Goal: Task Accomplishment & Management: Complete application form

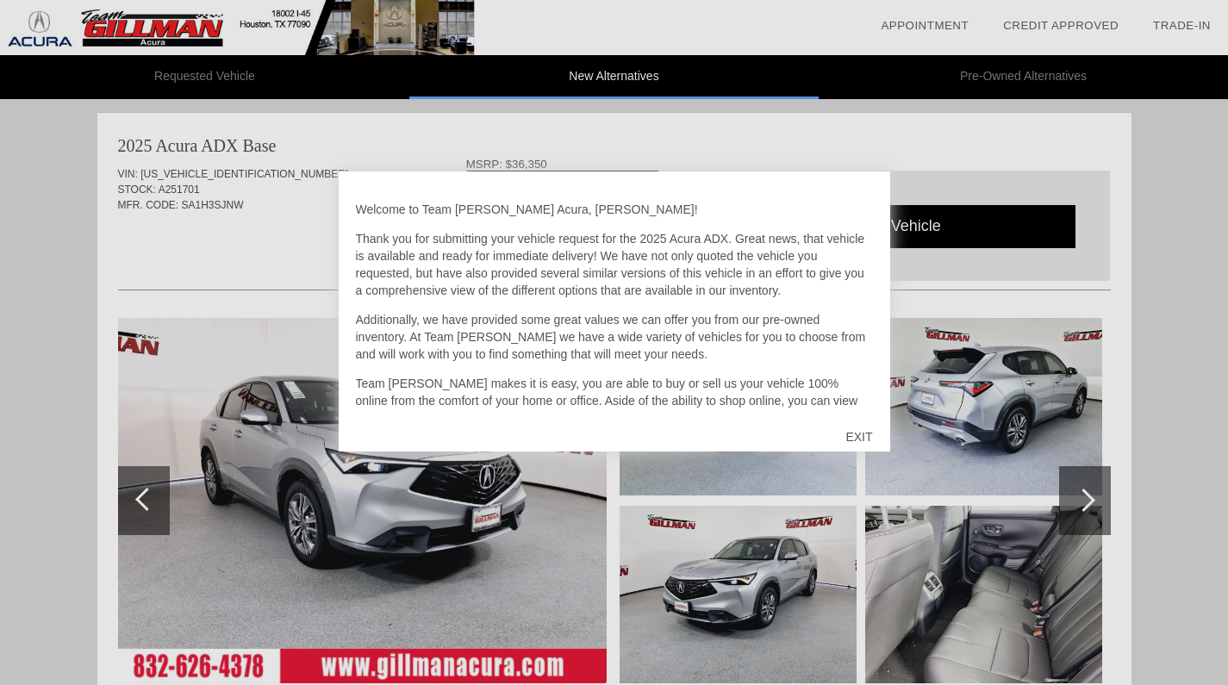
scroll to position [708, 0]
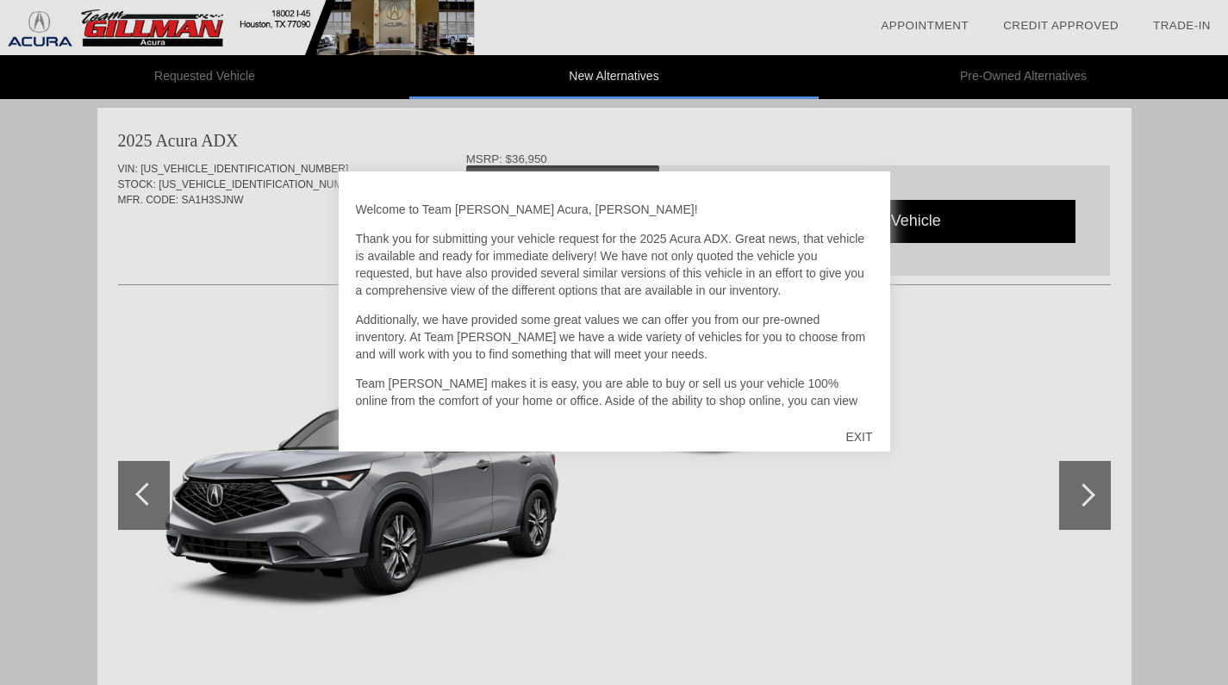
click at [859, 439] on div "EXIT" at bounding box center [858, 437] width 61 height 52
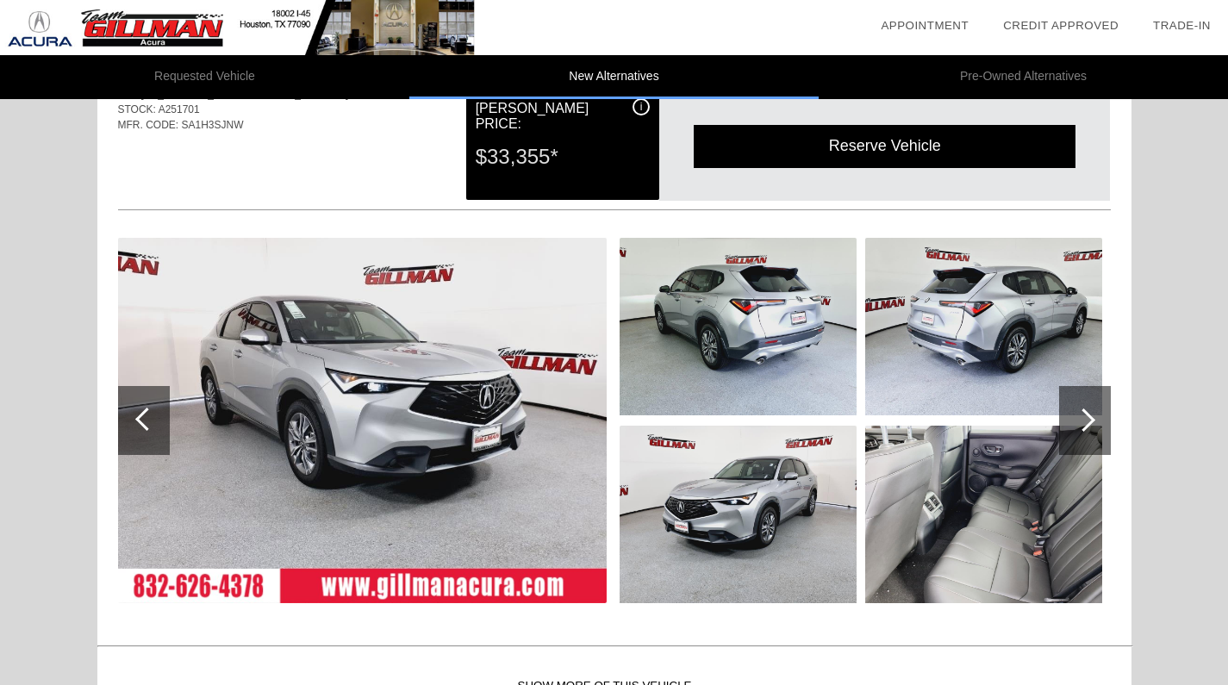
scroll to position [106, 0]
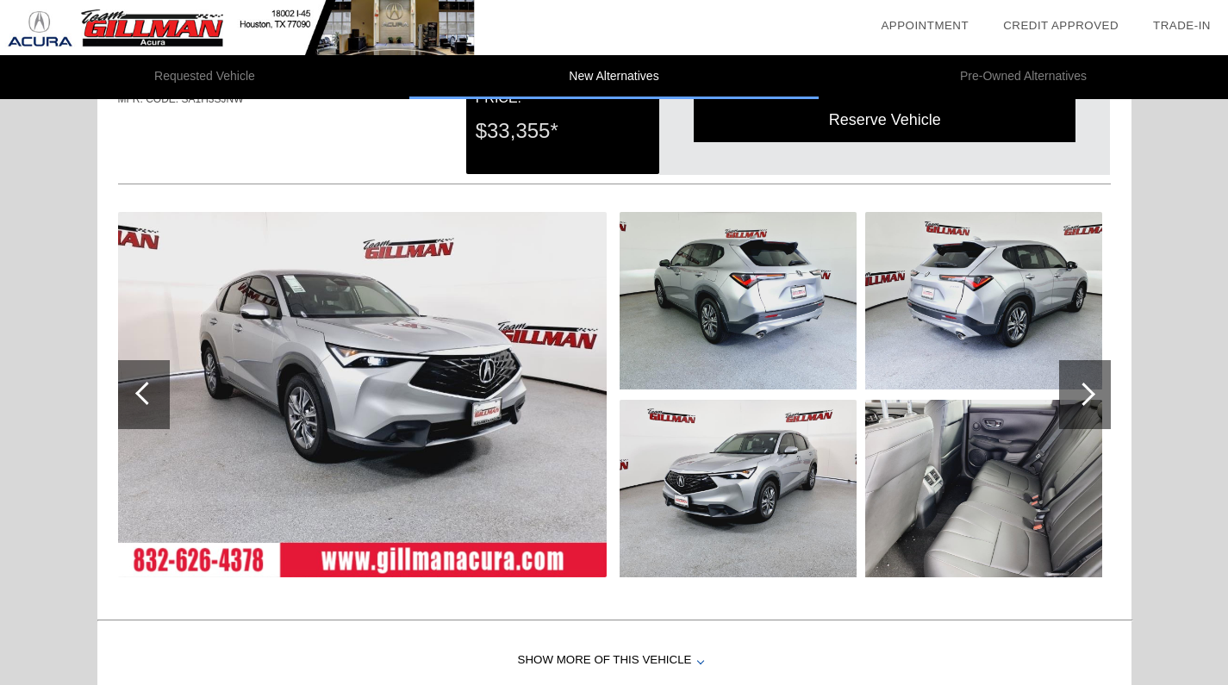
click at [928, 438] on img at bounding box center [983, 488] width 237 height 177
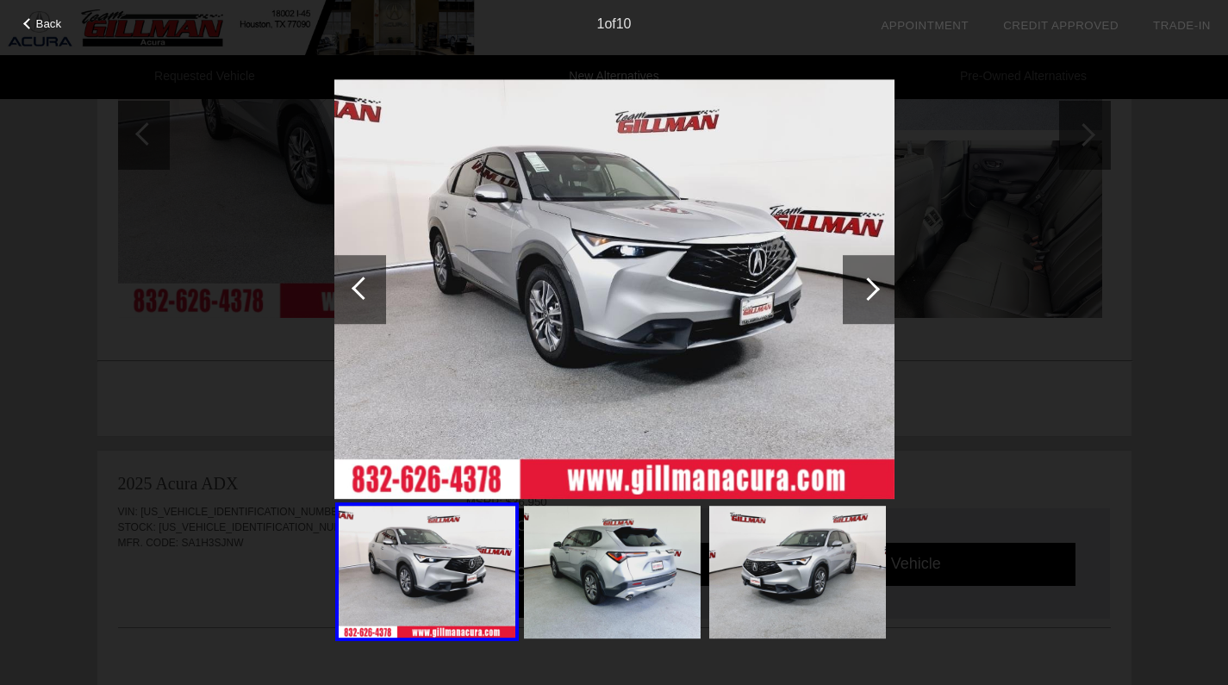
scroll to position [507, 0]
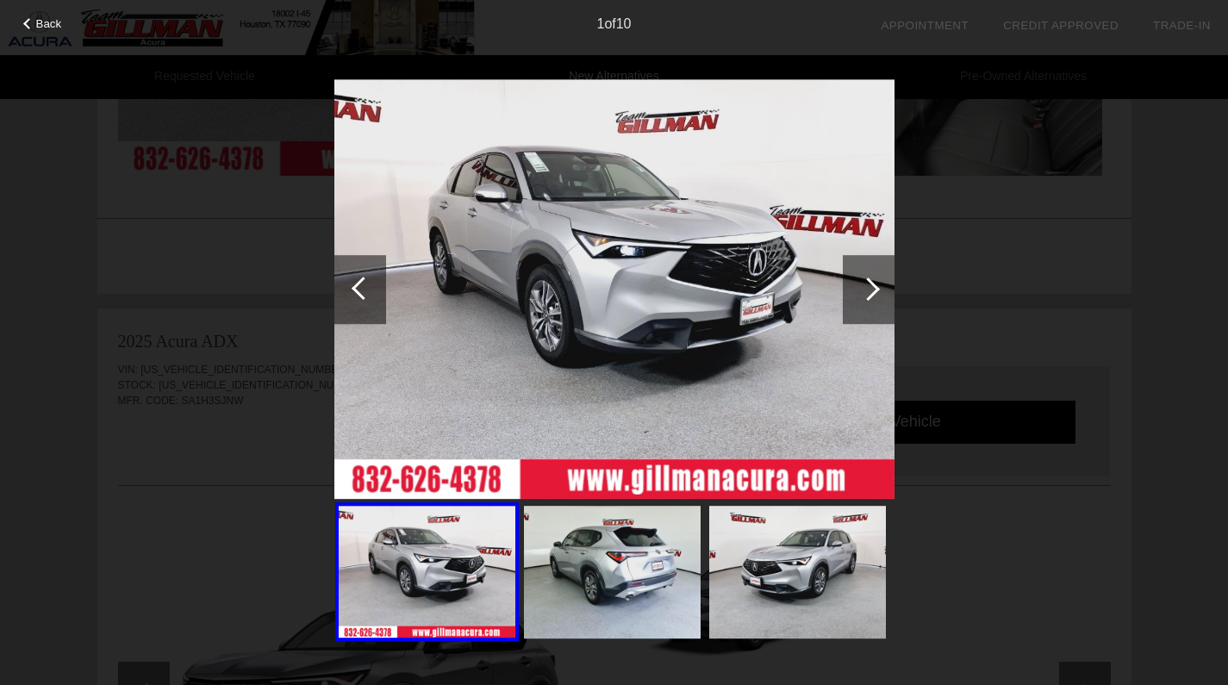
click at [874, 295] on div at bounding box center [867, 288] width 23 height 23
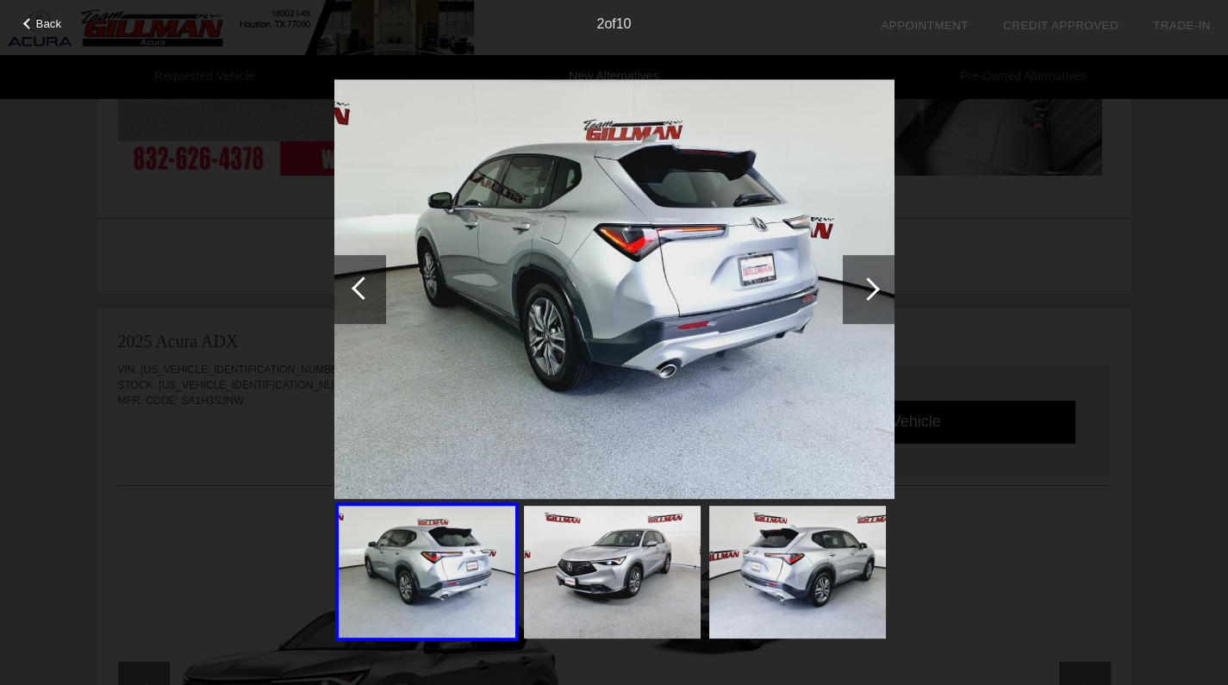
click at [874, 295] on div at bounding box center [867, 288] width 23 height 23
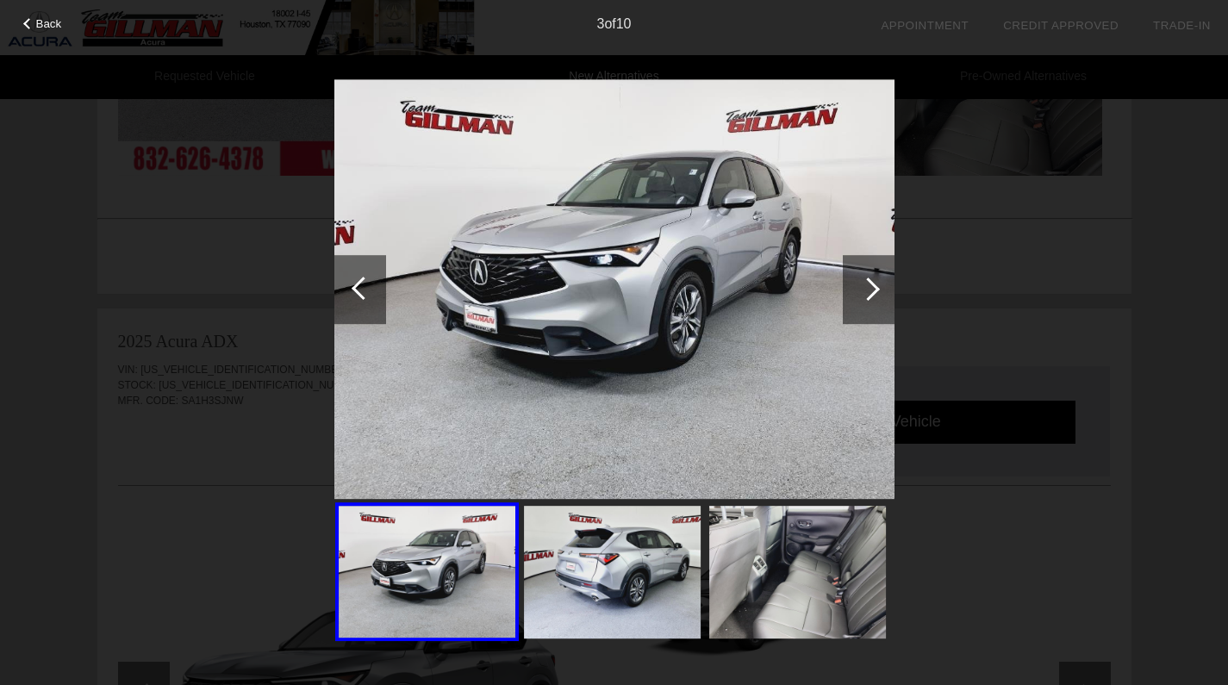
click at [874, 295] on div at bounding box center [867, 288] width 23 height 23
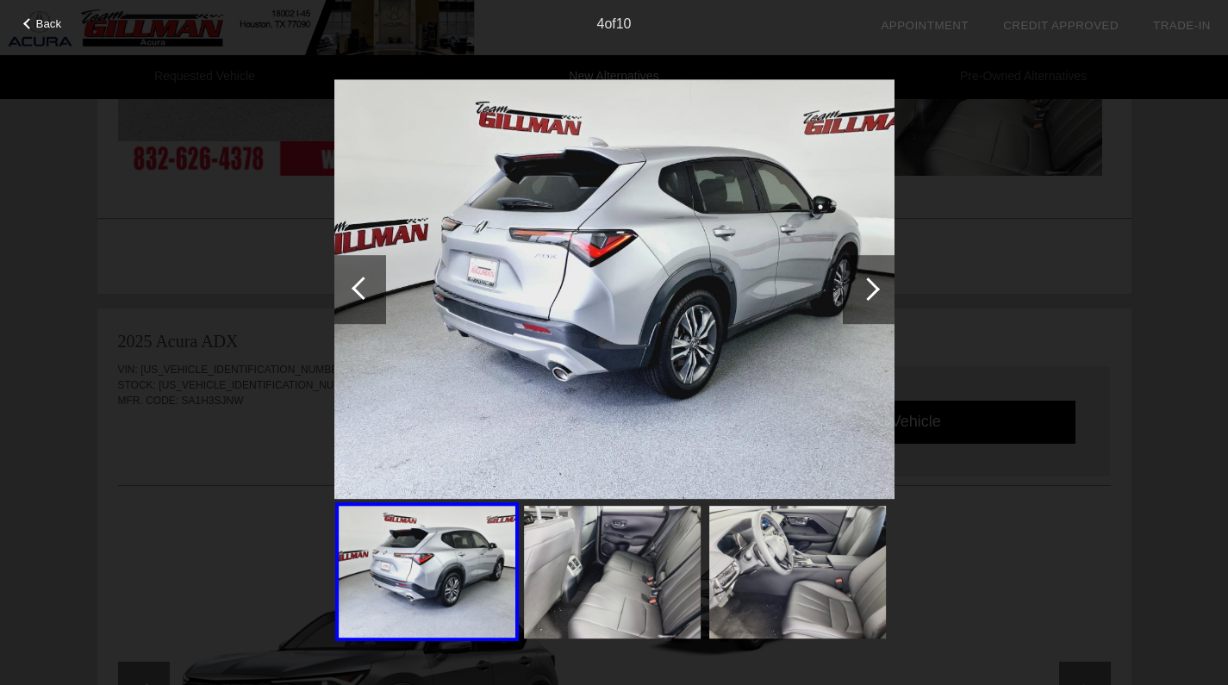
click at [874, 295] on div at bounding box center [867, 288] width 23 height 23
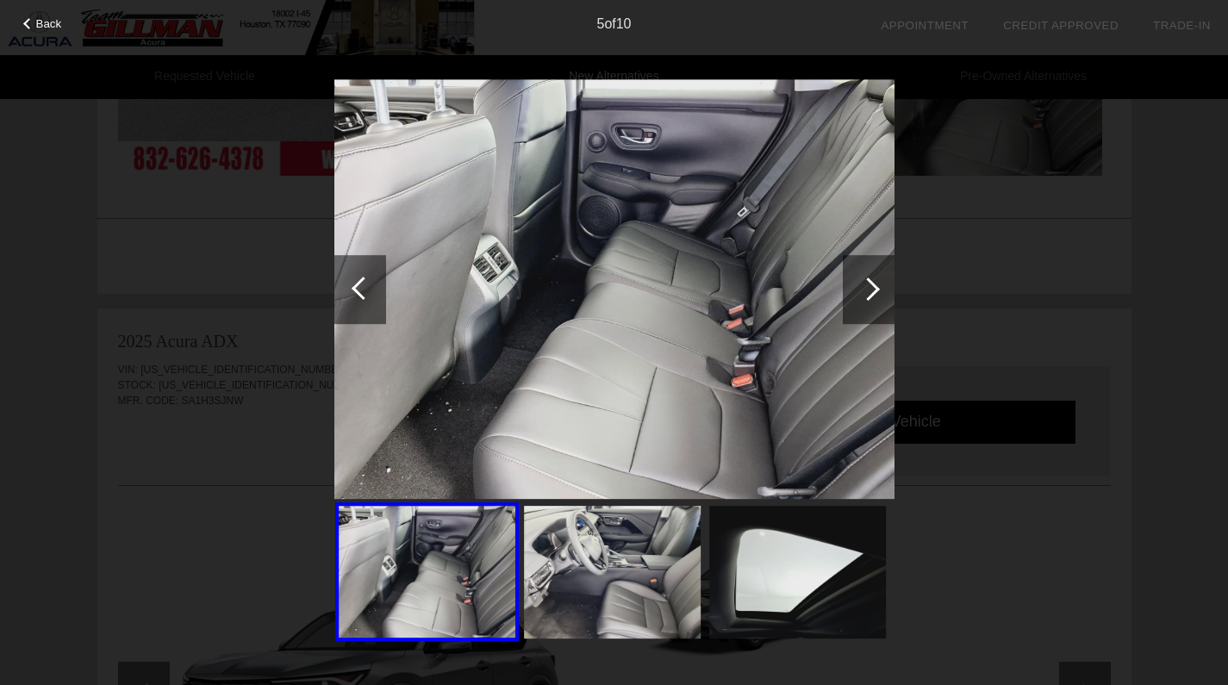
click at [874, 295] on div at bounding box center [867, 288] width 23 height 23
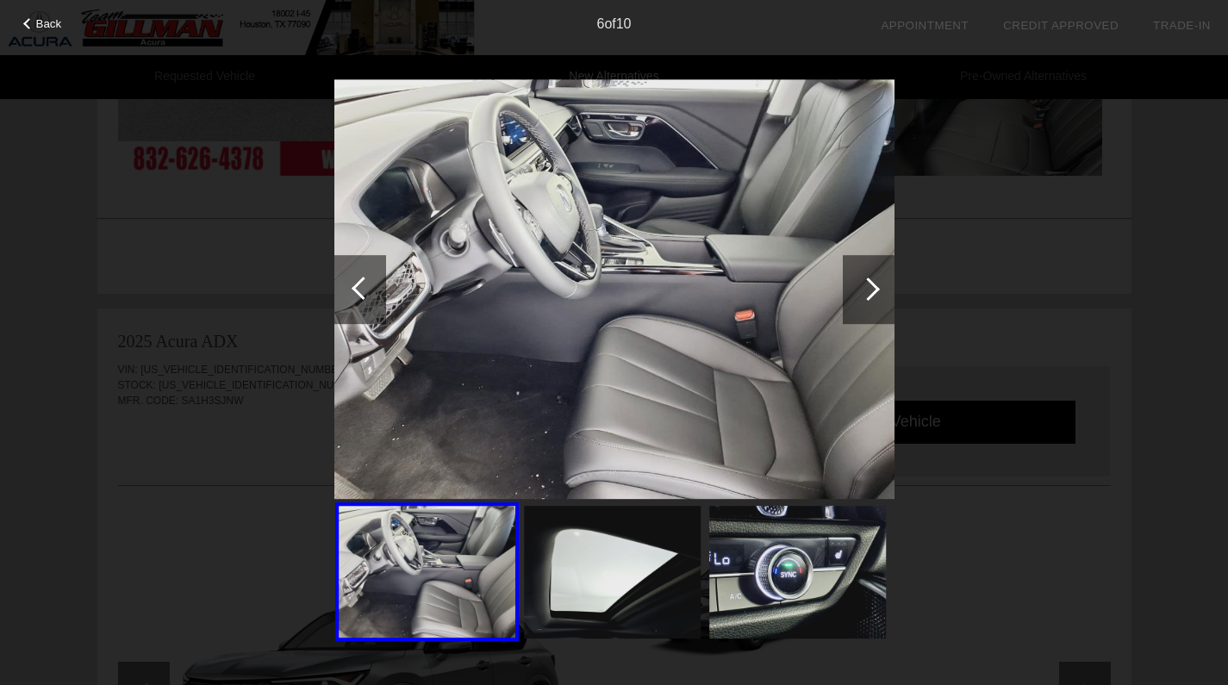
click at [874, 295] on div at bounding box center [867, 288] width 23 height 23
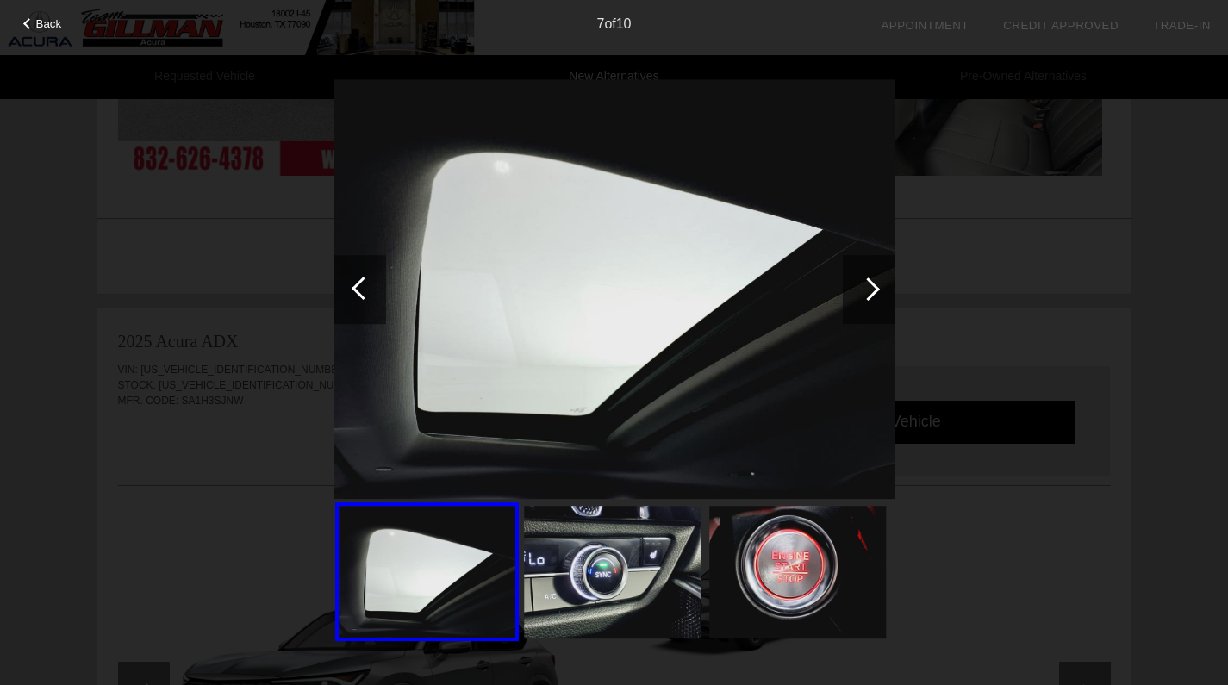
click at [874, 295] on div at bounding box center [867, 288] width 23 height 23
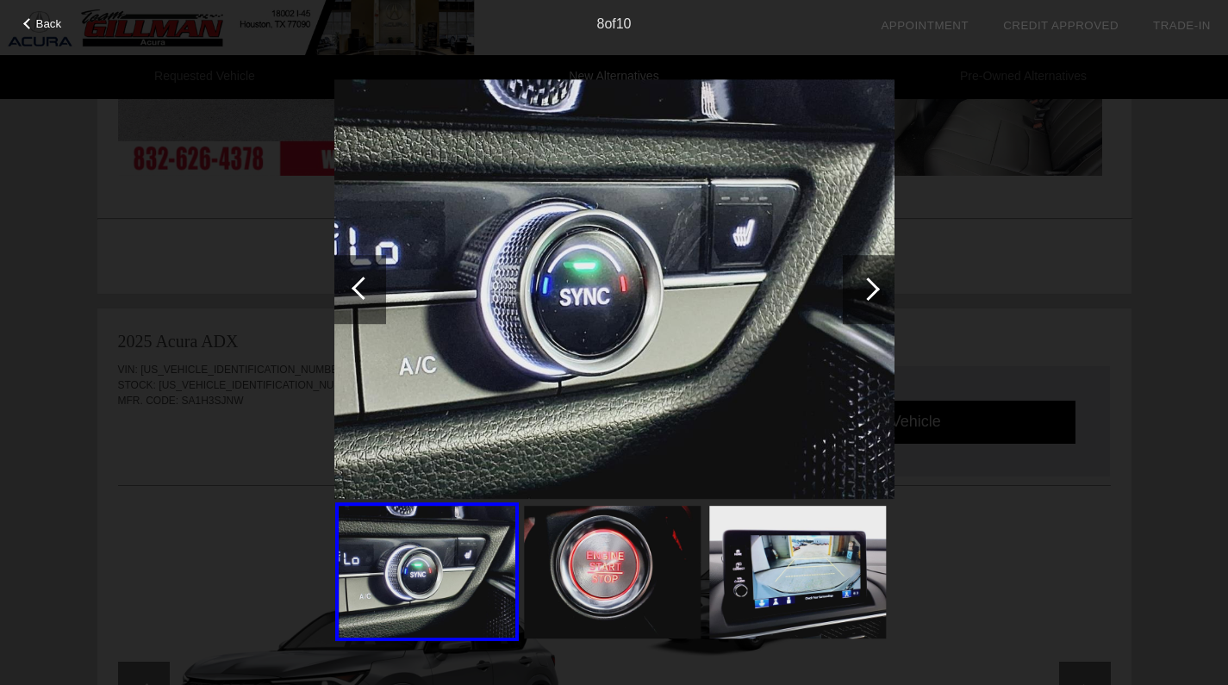
click at [874, 295] on div at bounding box center [867, 288] width 23 height 23
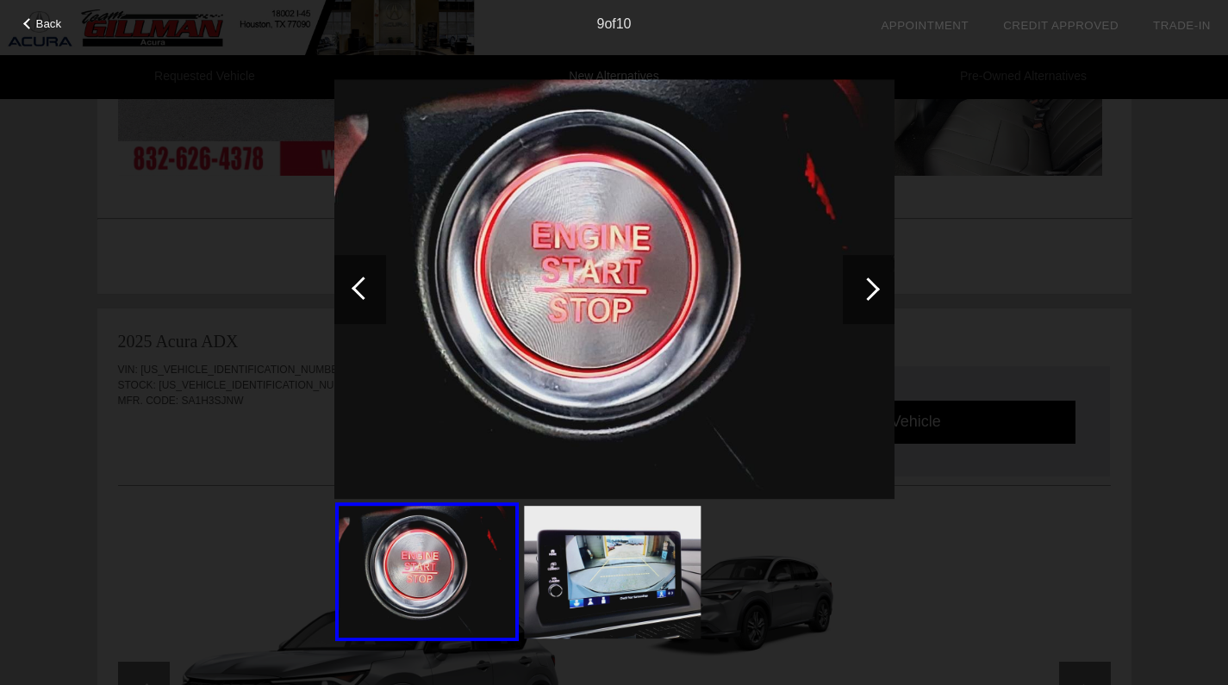
click at [874, 295] on div at bounding box center [867, 288] width 23 height 23
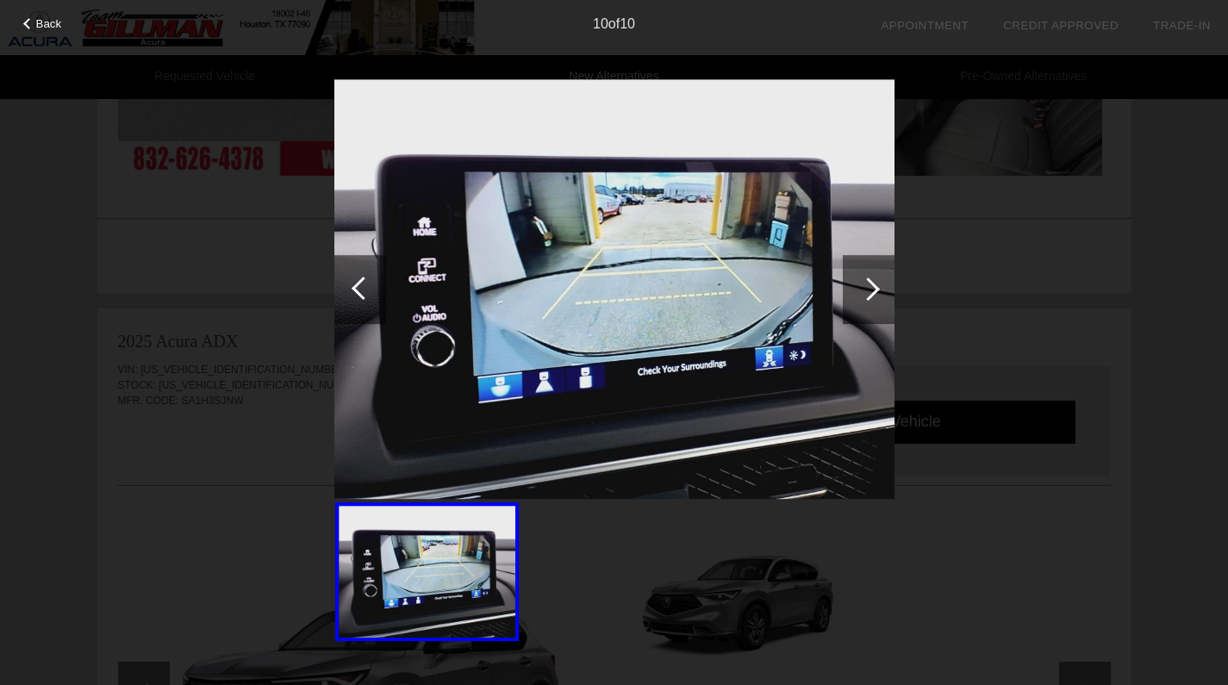
click at [874, 295] on div at bounding box center [867, 288] width 23 height 23
click at [47, 26] on span "Back" at bounding box center [49, 23] width 26 height 13
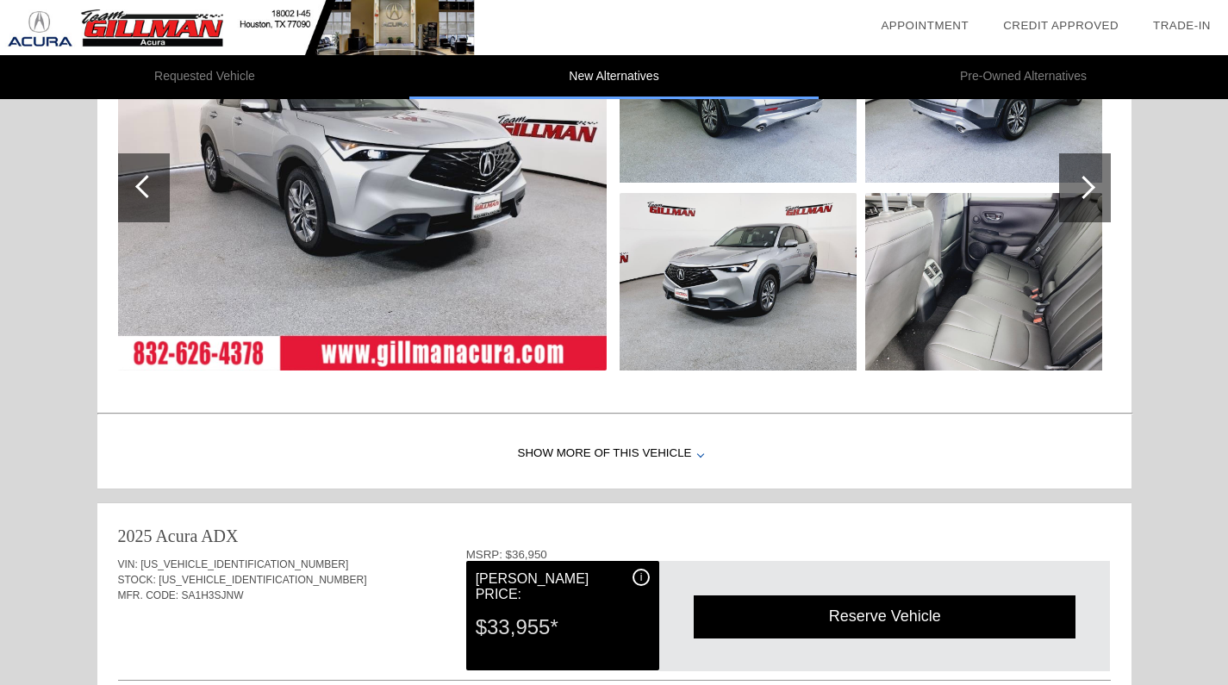
scroll to position [0, 0]
